Goal: Task Accomplishment & Management: Manage account settings

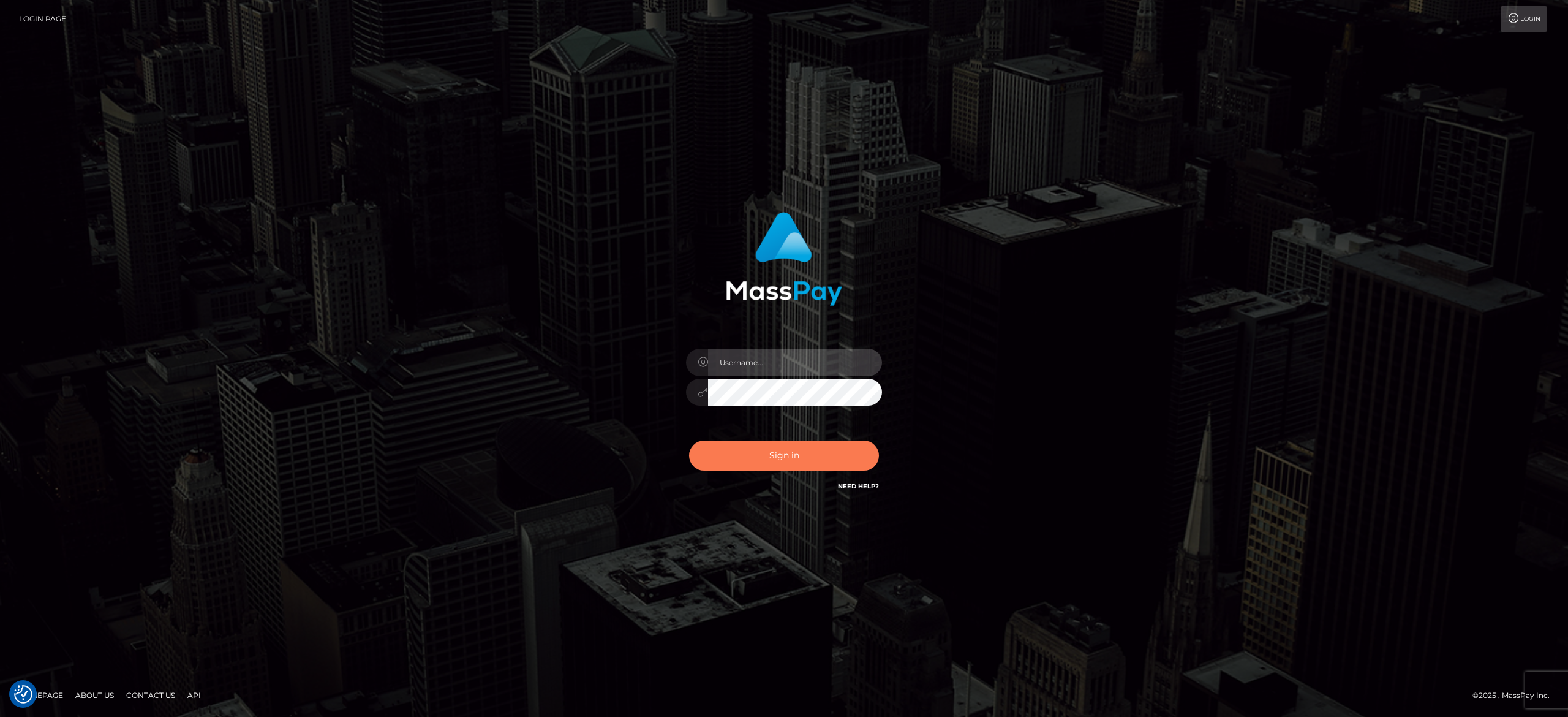
type input "alexandra.barbu"
click at [759, 448] on button "Sign in" at bounding box center [784, 456] width 190 height 30
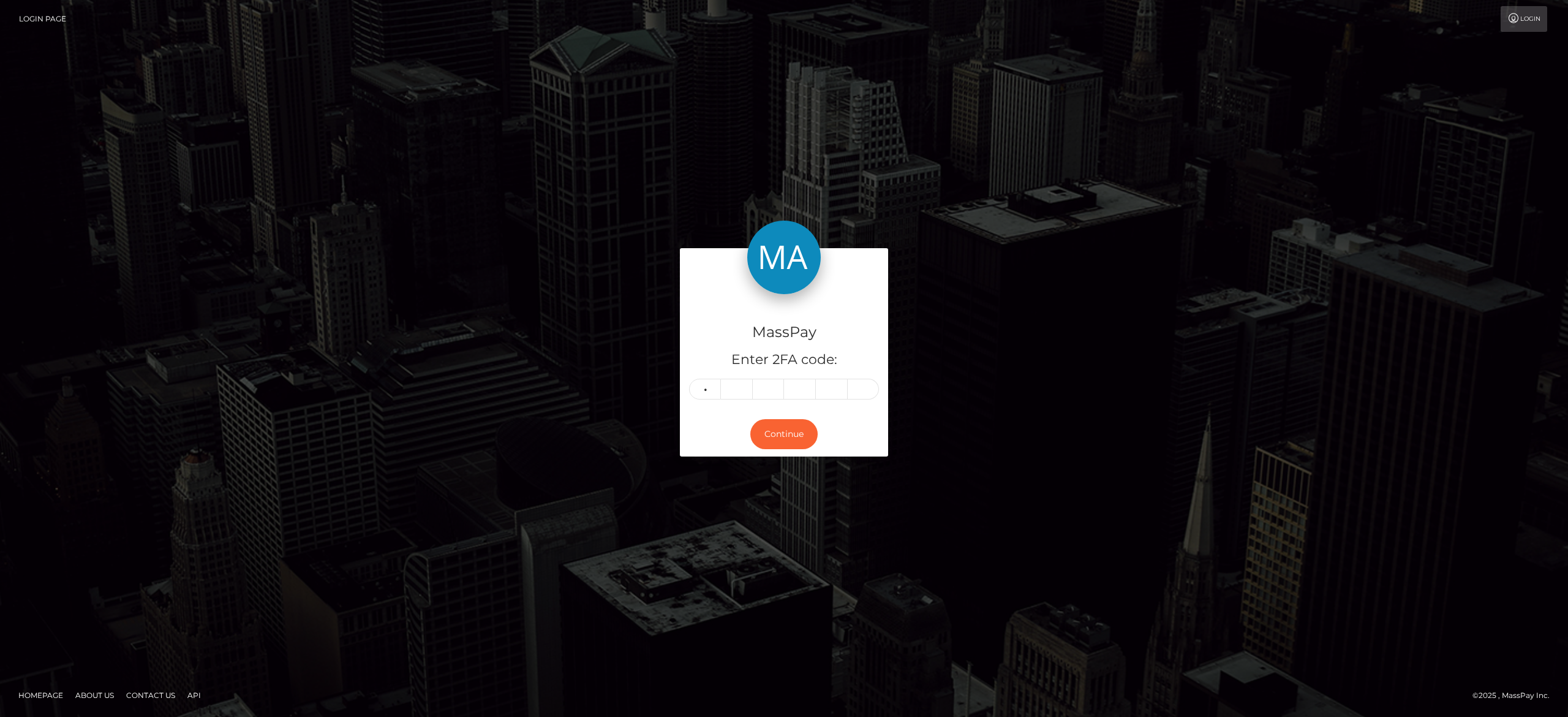
type input "8"
type input "6"
type input "3"
type input "0"
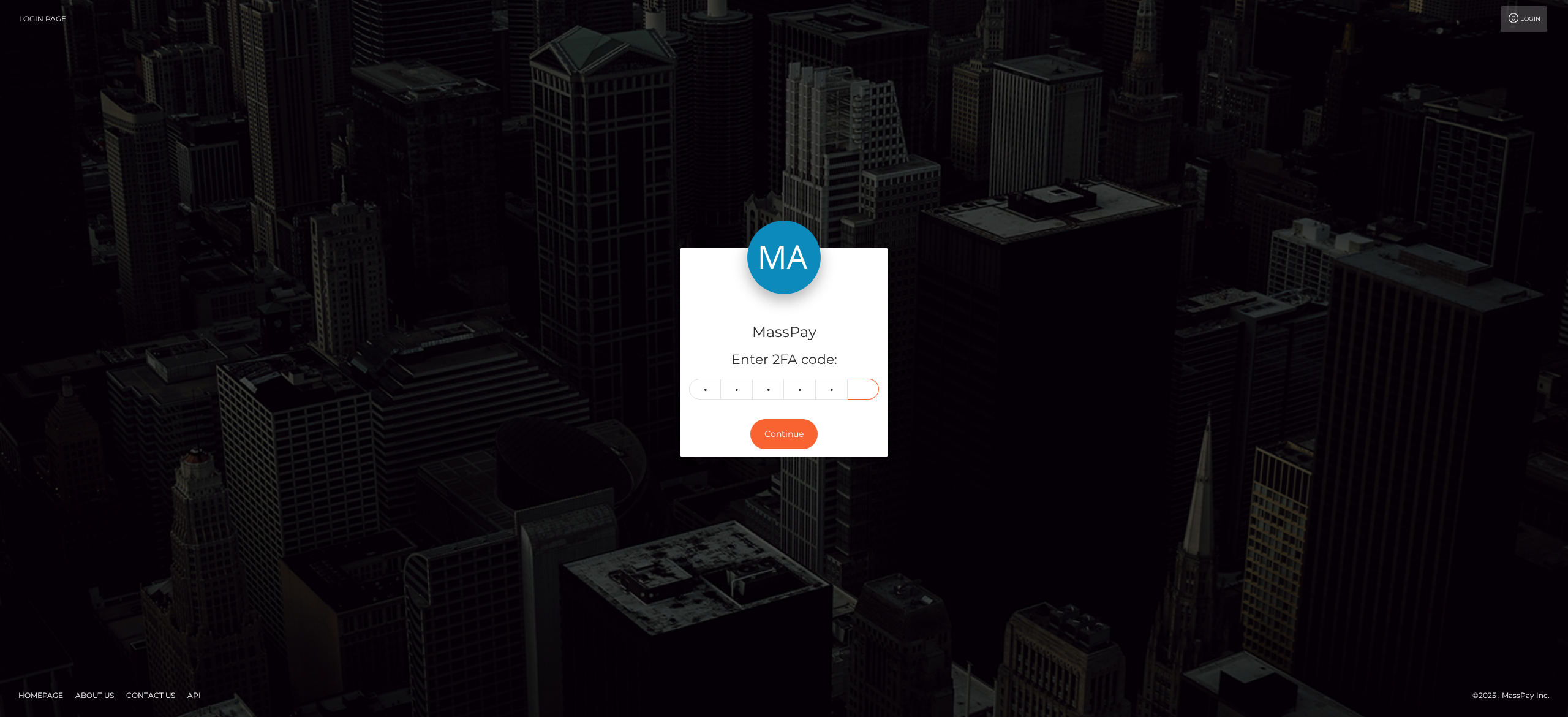
type input "0"
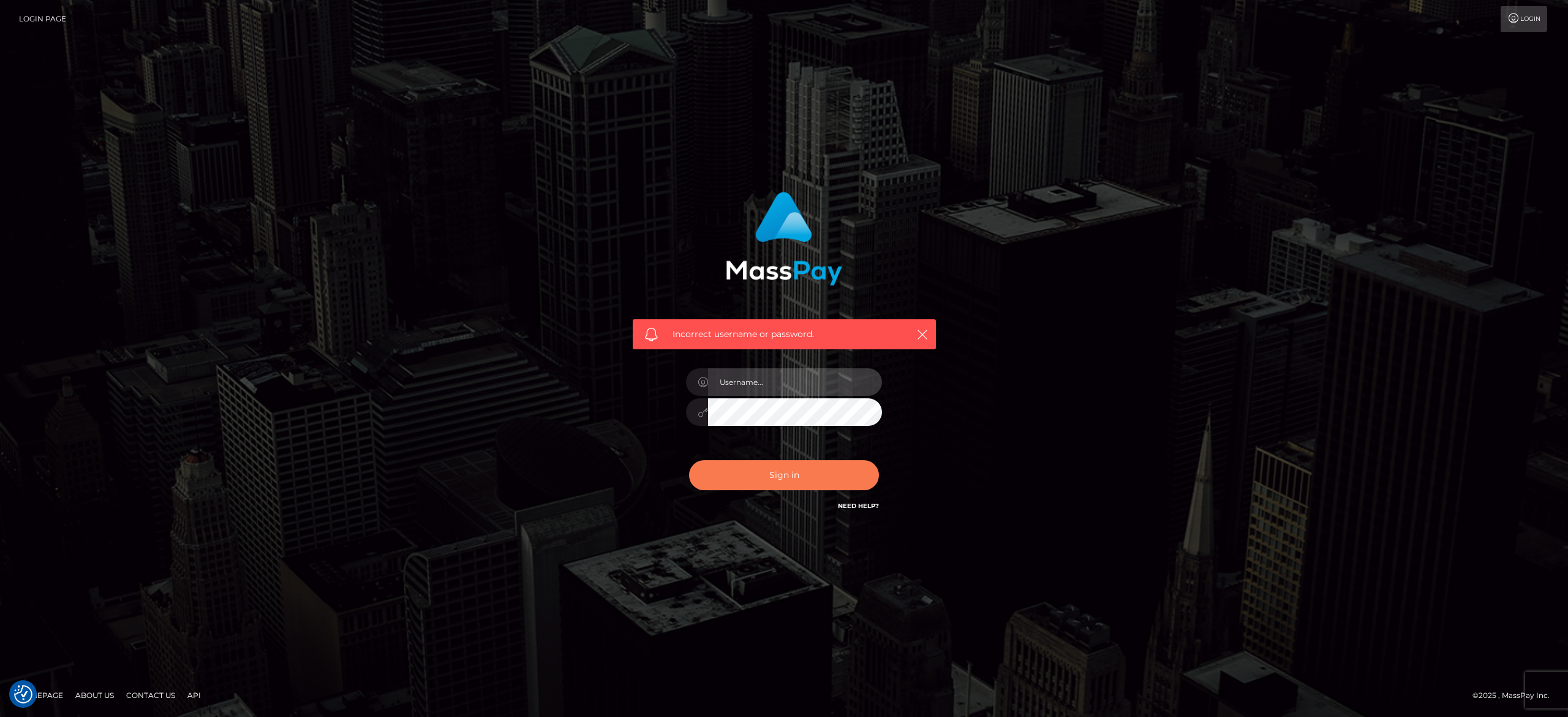
type input "alexandra.barbu"
click at [718, 478] on button "Sign in" at bounding box center [784, 475] width 190 height 30
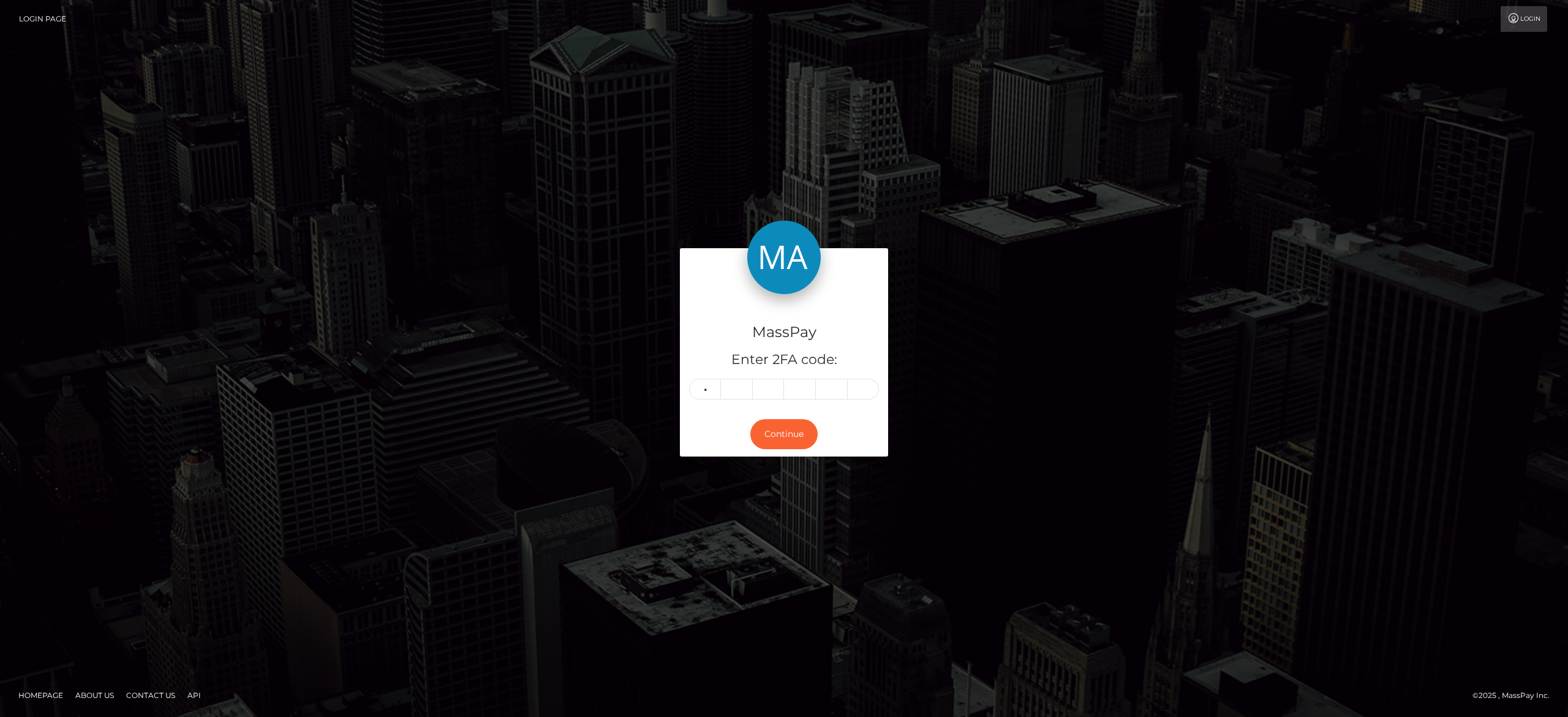
type input "8"
type input "0"
type input "3"
type input "5"
type input "6"
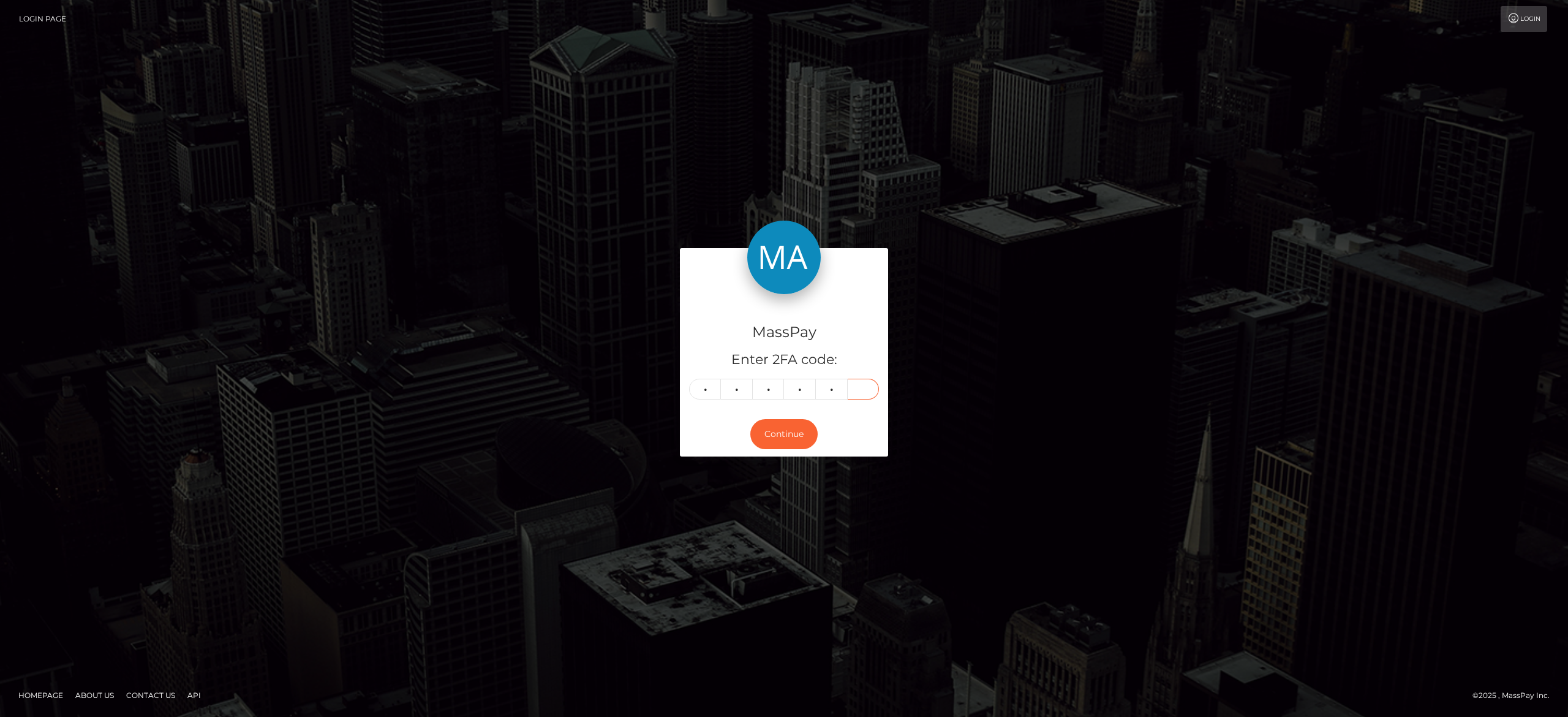
type input "2"
